Goal: Information Seeking & Learning: Learn about a topic

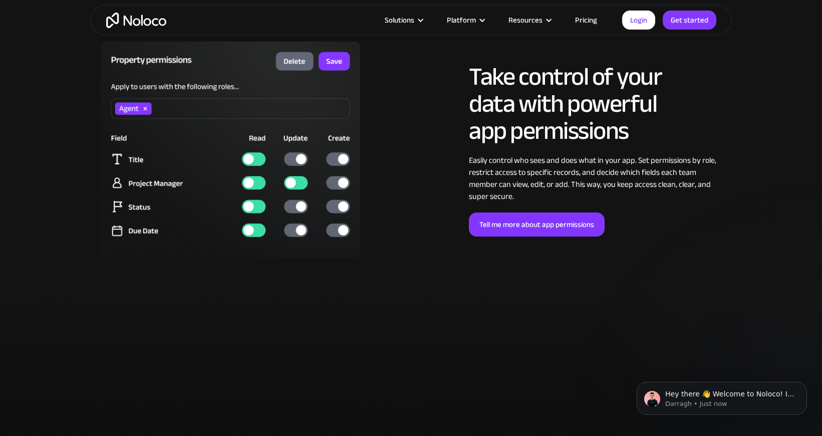
scroll to position [2679, 0]
click at [583, 20] on link "Pricing" at bounding box center [586, 20] width 47 height 13
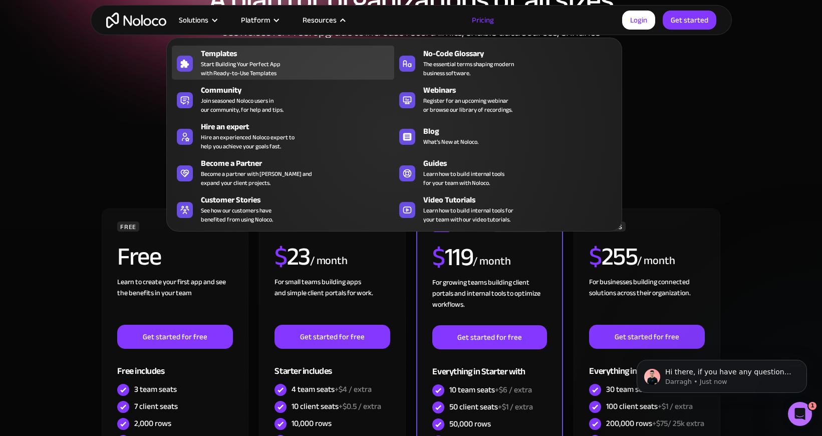
click at [290, 57] on div "Templates" at bounding box center [300, 54] width 198 height 12
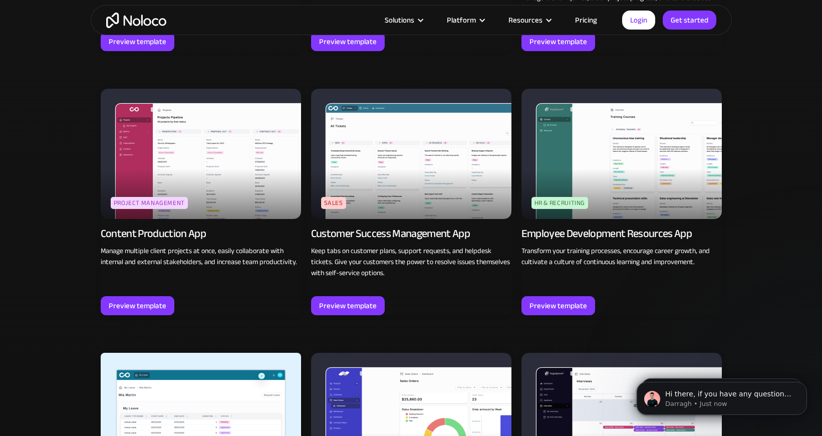
scroll to position [1027, 0]
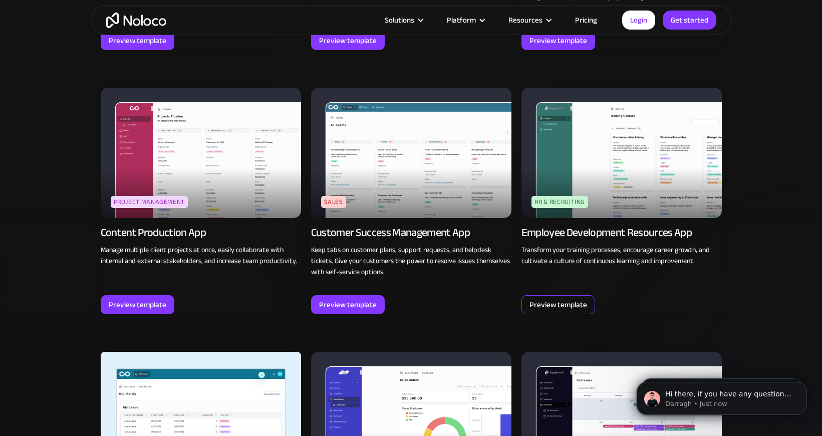
click at [531, 301] on div "Preview template" at bounding box center [559, 304] width 58 height 13
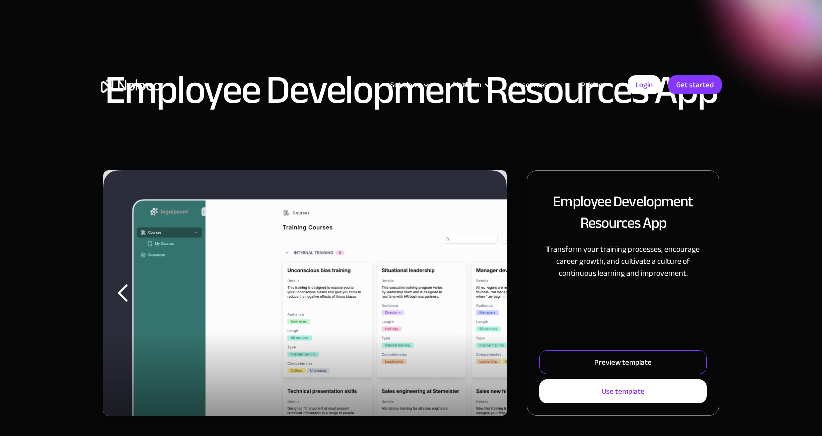
click at [621, 363] on div "Preview template" at bounding box center [623, 362] width 58 height 13
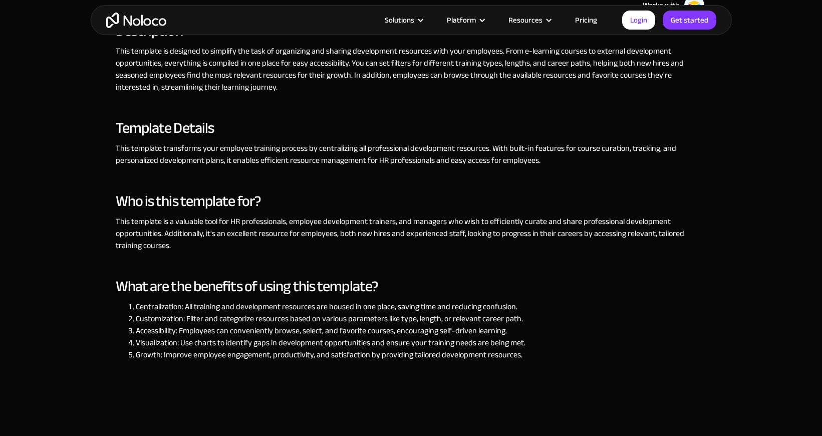
scroll to position [458, 0]
